Goal: Navigation & Orientation: Find specific page/section

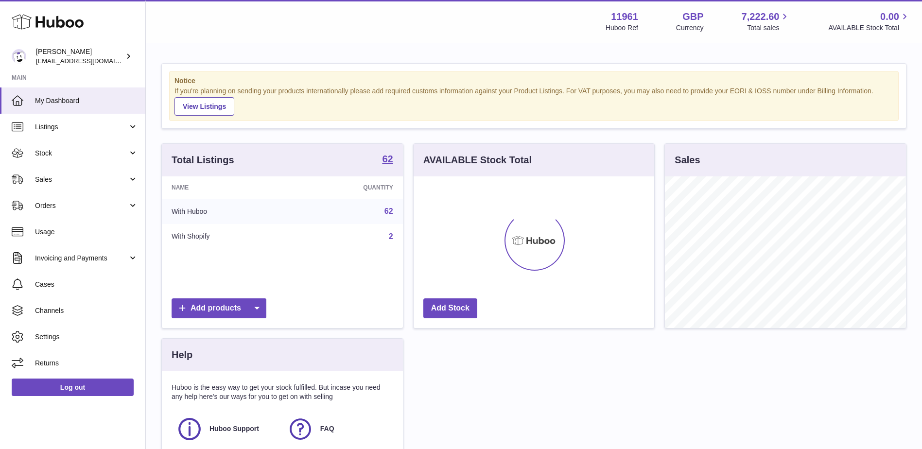
scroll to position [152, 241]
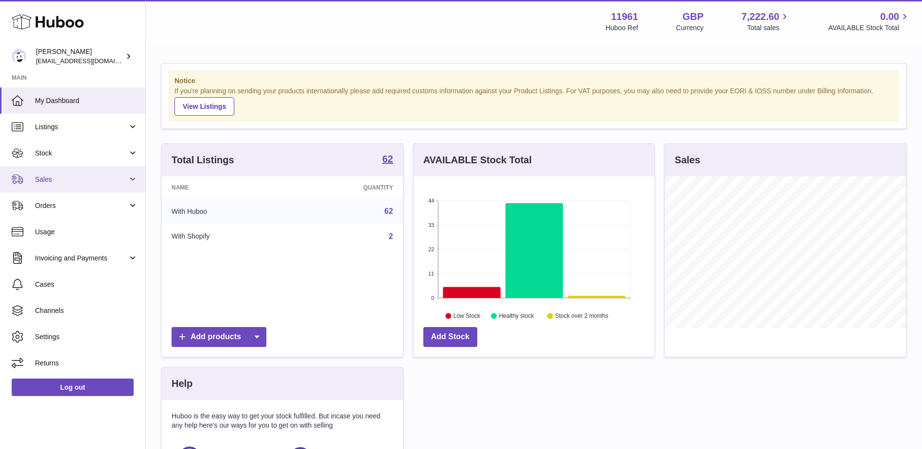
click at [63, 186] on link "Sales" at bounding box center [72, 179] width 145 height 26
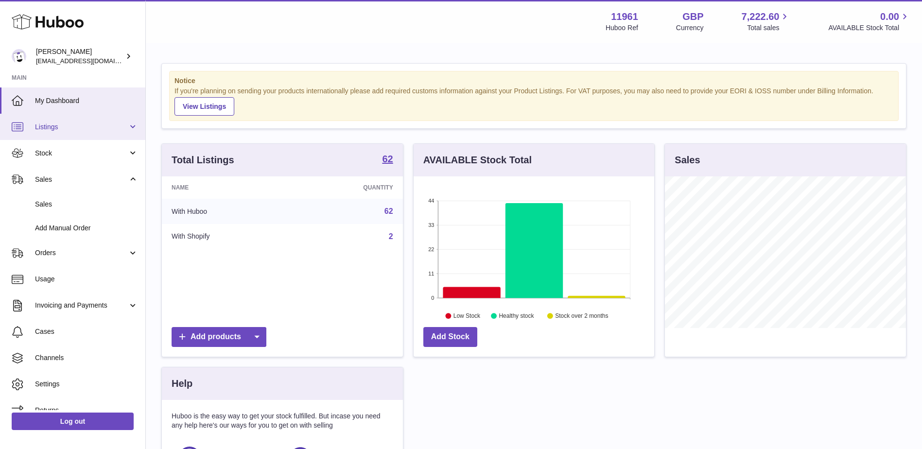
click at [54, 124] on span "Listings" at bounding box center [81, 126] width 93 height 9
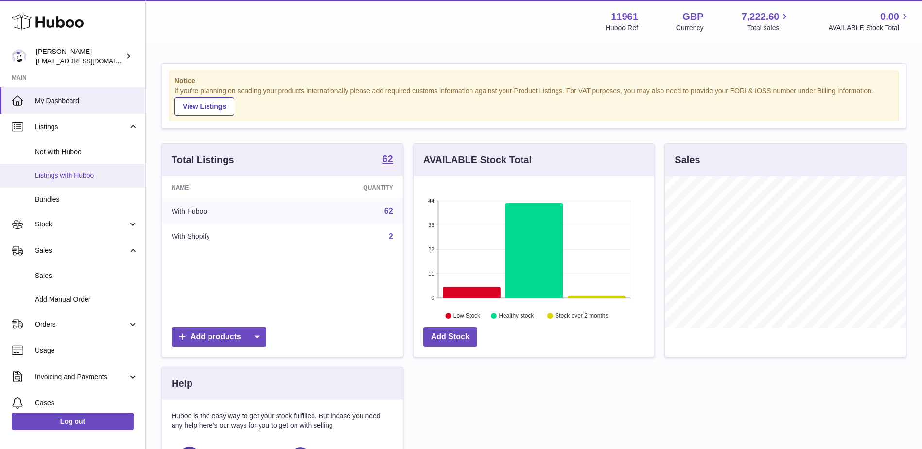
click at [61, 174] on span "Listings with Huboo" at bounding box center [86, 175] width 103 height 9
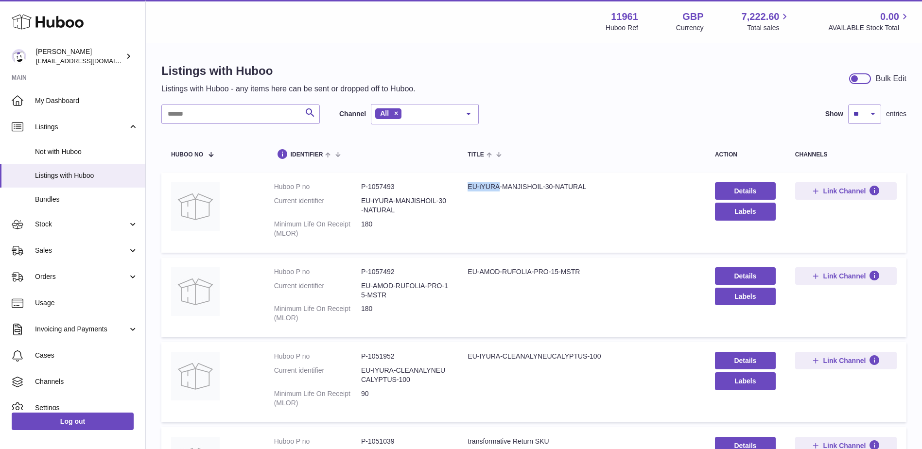
drag, startPoint x: 497, startPoint y: 186, endPoint x: 459, endPoint y: 185, distance: 37.9
click at [459, 185] on td "Title EU-iYURA-MANJISHOIL-30-NATURAL" at bounding box center [581, 213] width 247 height 80
copy div "EU-iYURA"
